Goal: Transaction & Acquisition: Purchase product/service

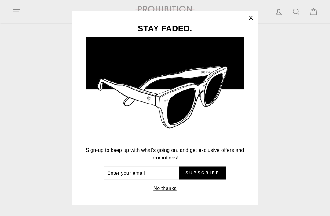
click at [252, 22] on icon "button" at bounding box center [251, 18] width 9 height 9
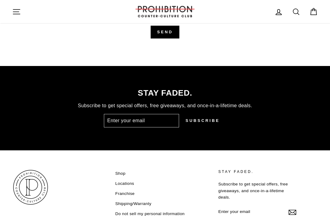
scroll to position [1659, 0]
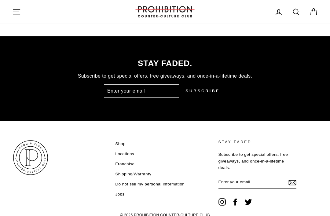
click at [123, 152] on link "Locations" at bounding box center [124, 153] width 19 height 9
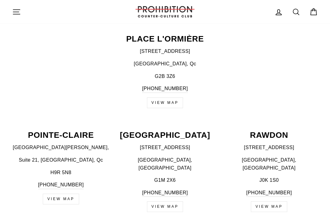
scroll to position [707, 0]
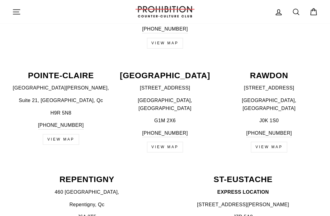
click at [179, 71] on p "QUEBEC CITY" at bounding box center [164, 75] width 97 height 8
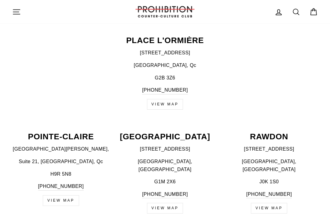
scroll to position [647, 0]
click at [171, 132] on p "QUEBEC CITY" at bounding box center [164, 136] width 97 height 8
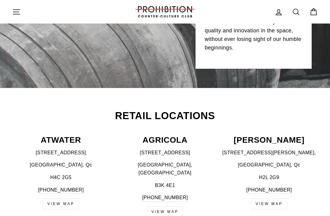
scroll to position [0, 0]
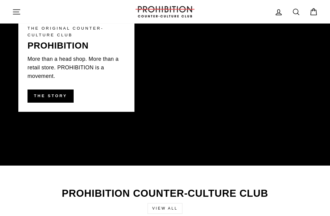
scroll to position [1014, 0]
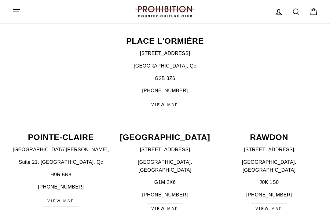
scroll to position [639, 0]
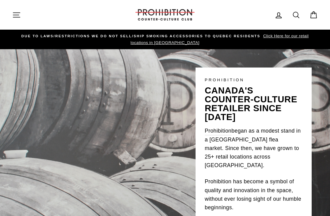
click at [16, 15] on icon "button" at bounding box center [16, 15] width 9 height 9
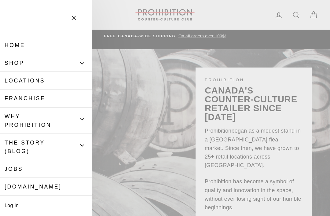
click at [47, 61] on link "Shop" at bounding box center [36, 63] width 73 height 18
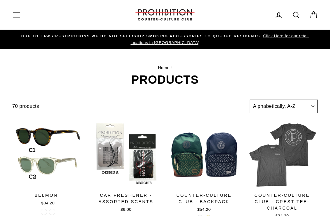
click at [314, 105] on select "Sort Featured Best selling Alphabetically, A-Z Alphabetically, Z-A Price, low t…" at bounding box center [284, 106] width 68 height 13
select select "price-ascending"
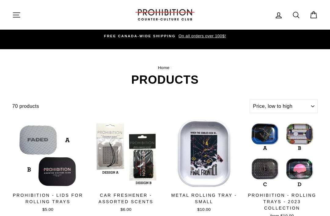
click at [308, 107] on select "Sort Featured Best selling Alphabetically, A-Z Alphabetically, Z-A Price, low t…" at bounding box center [284, 106] width 68 height 13
select select "created-ascending"
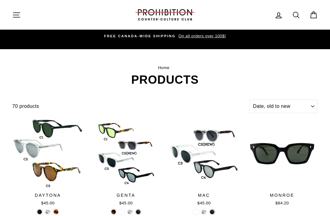
click at [294, 14] on icon at bounding box center [296, 15] width 9 height 9
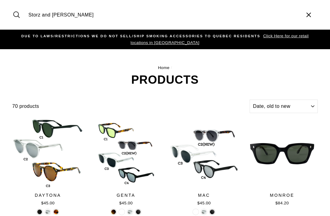
type input "Storz and [PERSON_NAME]"
click at [19, 15] on button "Search" at bounding box center [18, 15] width 13 height 20
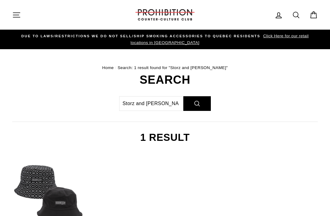
click at [176, 44] on span "Click Here for our retail locations in [GEOGRAPHIC_DATA]" at bounding box center [219, 39] width 178 height 11
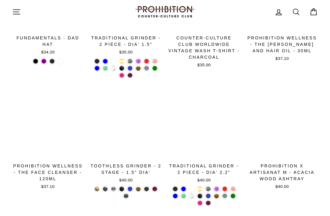
scroll to position [785, 0]
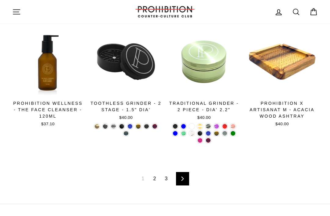
click at [184, 178] on icon at bounding box center [183, 179] width 4 height 4
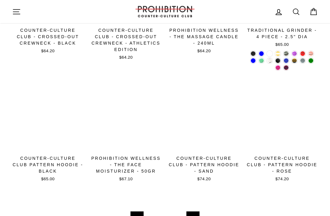
scroll to position [817, 0]
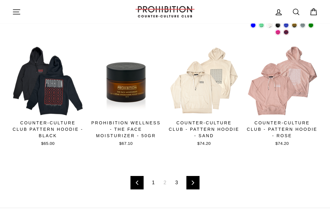
click at [193, 181] on icon at bounding box center [193, 183] width 2 height 4
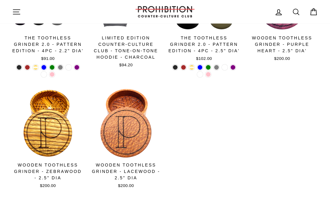
scroll to position [468, 0]
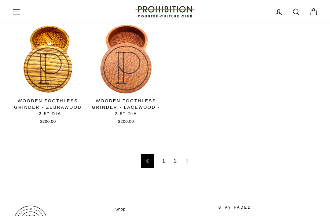
click at [162, 160] on link "1" at bounding box center [164, 161] width 10 height 10
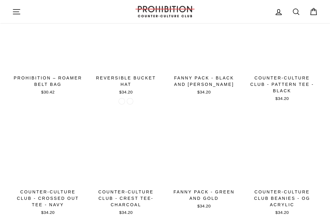
scroll to position [444, 0]
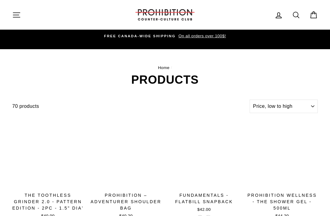
scroll to position [837, 0]
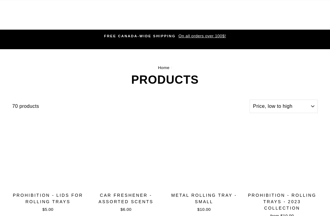
scroll to position [805, 0]
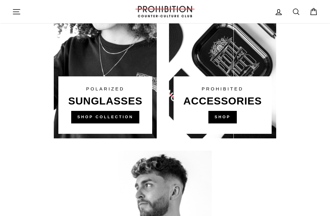
scroll to position [406, 0]
click at [227, 114] on link at bounding box center [222, 46] width 107 height 183
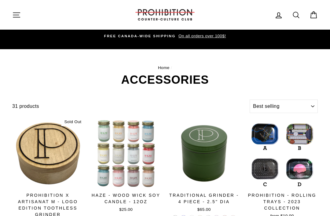
select select "best-selling"
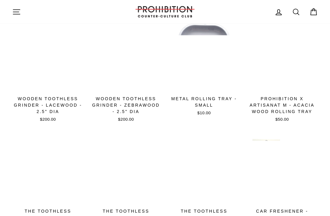
scroll to position [474, 0]
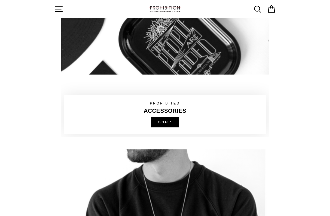
scroll to position [407, 0]
